Goal: Information Seeking & Learning: Learn about a topic

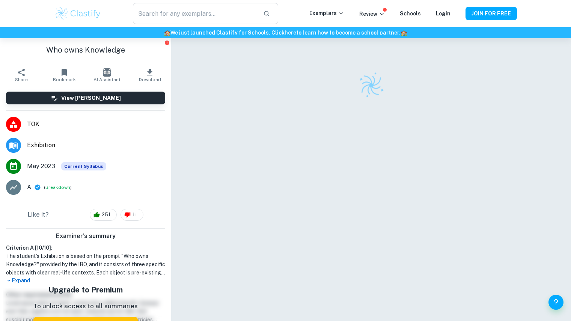
scroll to position [6, 0]
click at [291, 173] on div at bounding box center [371, 183] width 346 height 302
drag, startPoint x: 0, startPoint y: 0, endPoint x: 291, endPoint y: 173, distance: 338.9
click at [291, 173] on div at bounding box center [371, 183] width 346 height 302
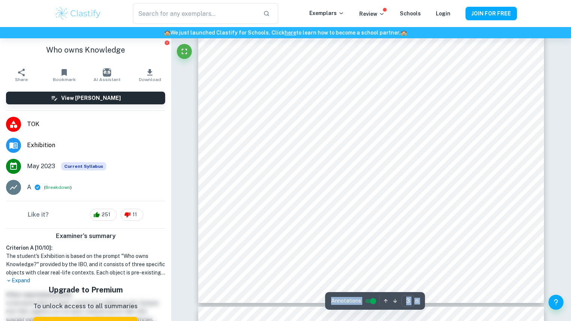
scroll to position [1326, 0]
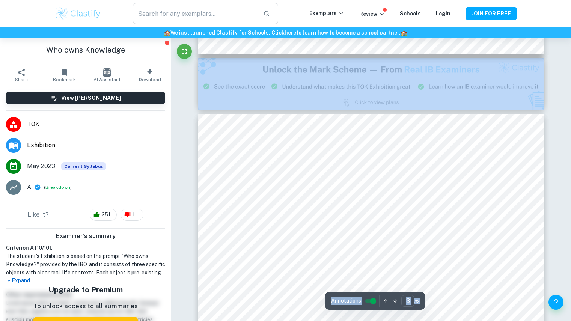
type input "2"
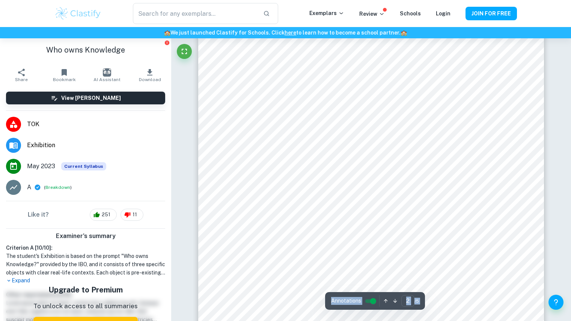
scroll to position [459, 0]
